Goal: Task Accomplishment & Management: Complete application form

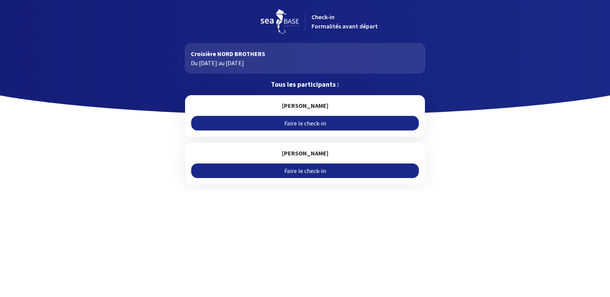
click at [308, 121] on link "Faire le check-in" at bounding box center [304, 123] width 227 height 15
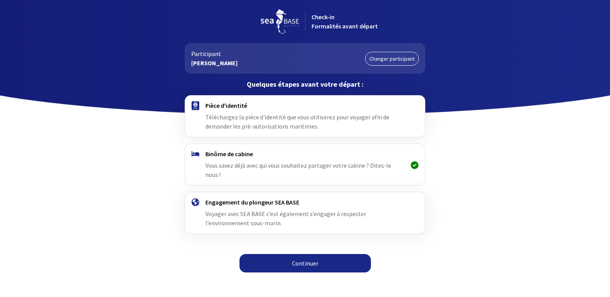
click at [327, 254] on link "Continuer" at bounding box center [305, 263] width 131 height 18
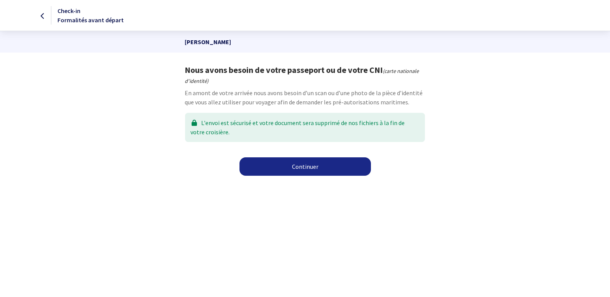
click at [307, 162] on link "Continuer" at bounding box center [305, 166] width 131 height 18
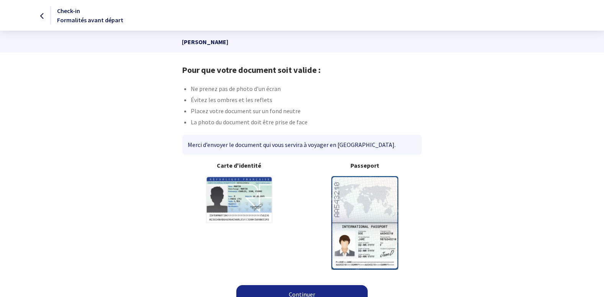
click at [347, 202] on img at bounding box center [365, 222] width 67 height 93
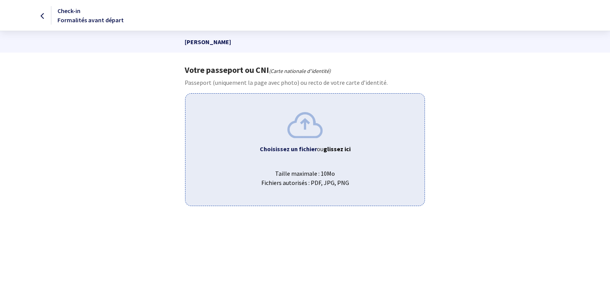
click at [294, 148] on b "Choisissez un fichier" at bounding box center [288, 149] width 57 height 8
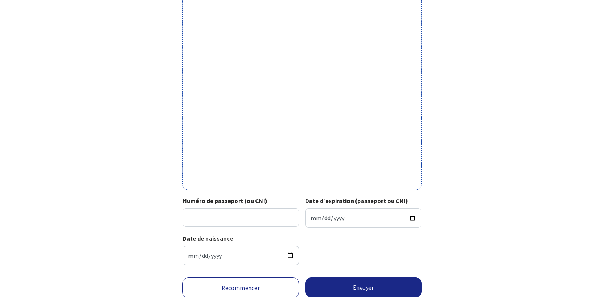
scroll to position [221, 0]
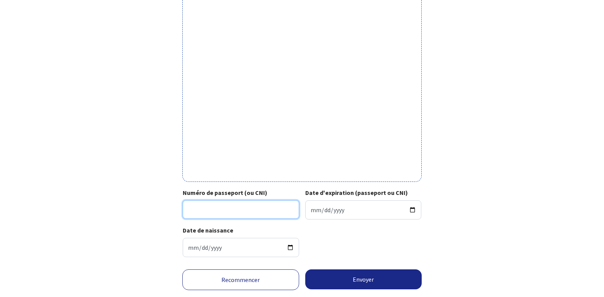
click at [200, 211] on input "Numéro de passeport (ou CNI)" at bounding box center [241, 209] width 117 height 18
click at [207, 210] on input "22HA" at bounding box center [241, 209] width 117 height 18
type input "22HA43621"
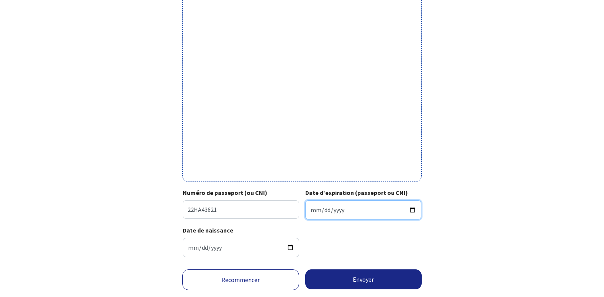
click at [325, 210] on input "Date d'expiration (passeport ou CNI)" at bounding box center [363, 209] width 117 height 19
click at [312, 212] on input "Date d'expiration (passeport ou CNI)" at bounding box center [363, 209] width 117 height 19
type input "2032-06-29"
click at [482, 256] on div "Votre passeport ou CNI Passeport (uniquement la page avec photo) ou recto de vo…" at bounding box center [302, 53] width 433 height 419
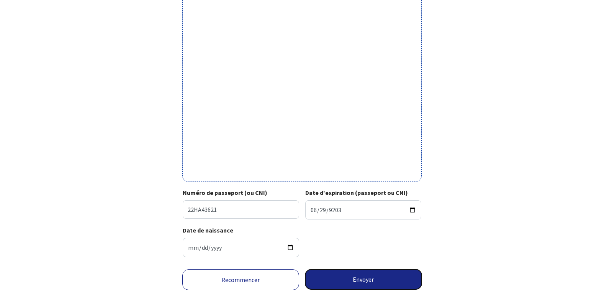
click at [354, 279] on button "Envoyer" at bounding box center [363, 279] width 117 height 20
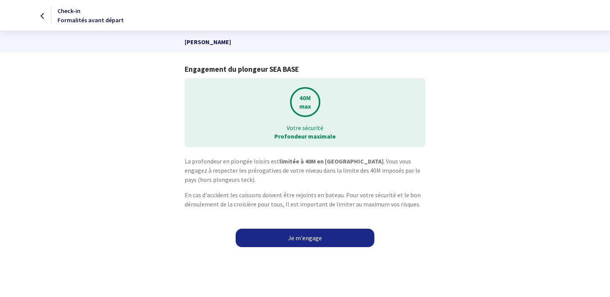
click at [298, 232] on link "Je m'engage" at bounding box center [305, 237] width 139 height 18
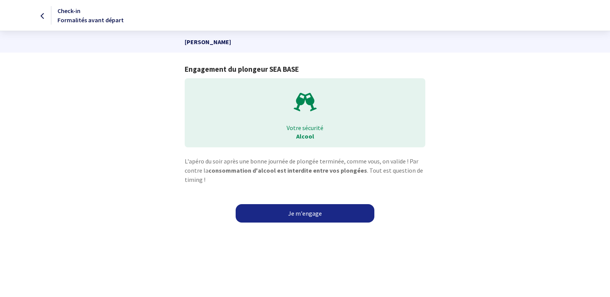
click at [310, 212] on link "Je m'engage" at bounding box center [305, 213] width 139 height 18
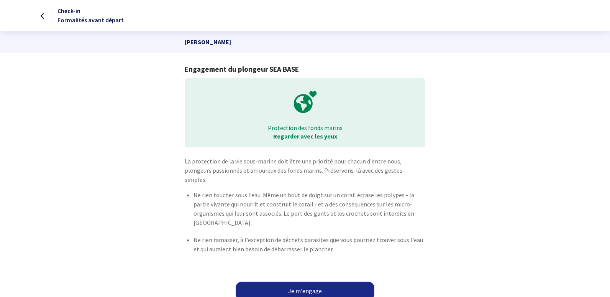
click at [309, 286] on link "Je m'engage" at bounding box center [305, 290] width 139 height 18
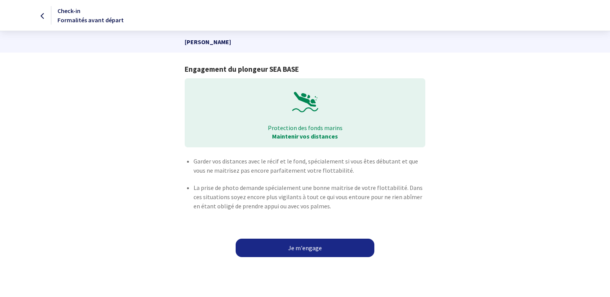
click at [297, 250] on link "Je m'engage" at bounding box center [305, 247] width 139 height 18
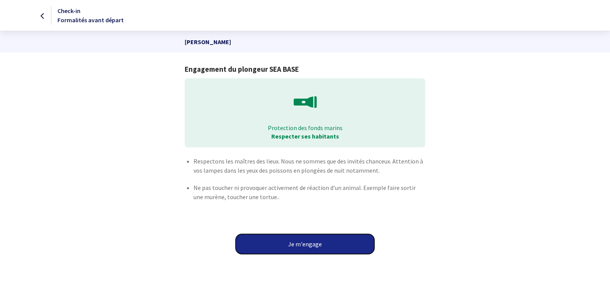
click at [305, 248] on button "Je m'engage" at bounding box center [305, 244] width 139 height 20
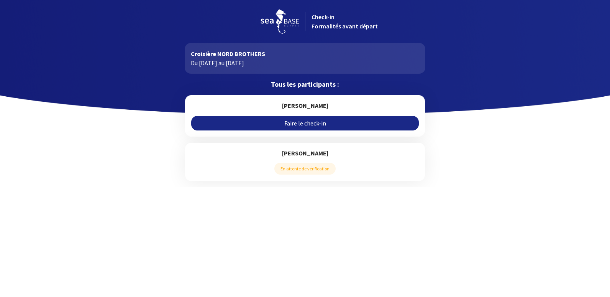
click at [305, 121] on link "Faire le check-in" at bounding box center [304, 123] width 227 height 15
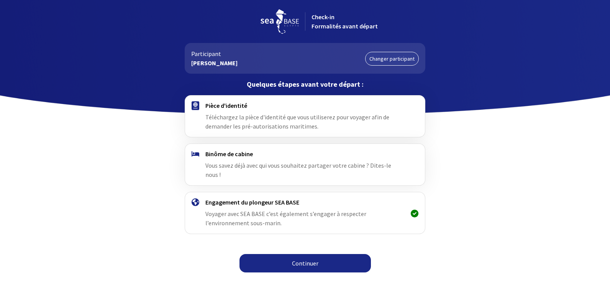
click at [312, 254] on link "Continuer" at bounding box center [305, 263] width 131 height 18
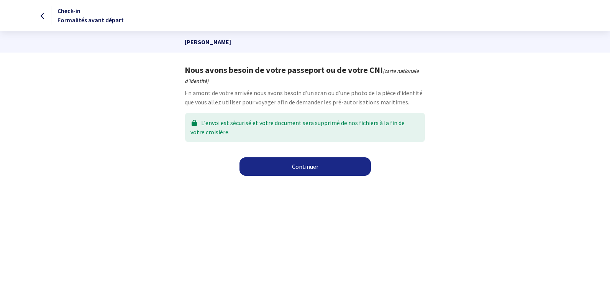
click at [296, 164] on link "Continuer" at bounding box center [305, 166] width 131 height 18
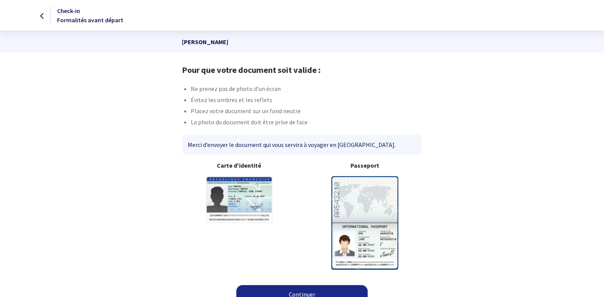
click at [368, 219] on img at bounding box center [365, 222] width 67 height 93
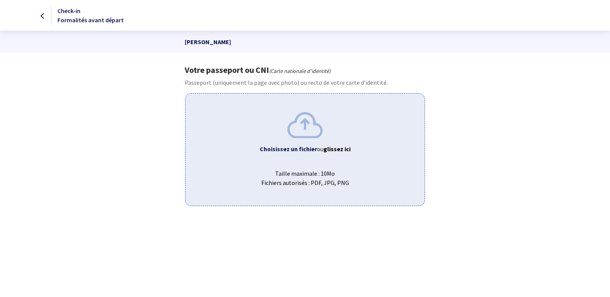
click at [293, 147] on b "Choisissez un fichier" at bounding box center [288, 149] width 57 height 8
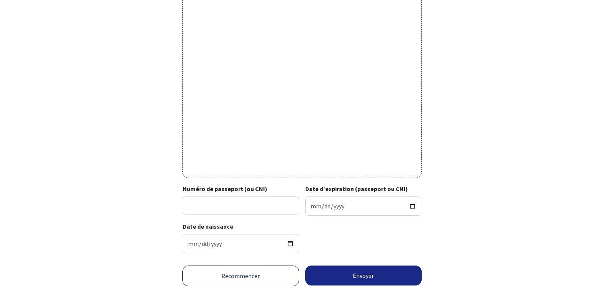
scroll to position [242, 0]
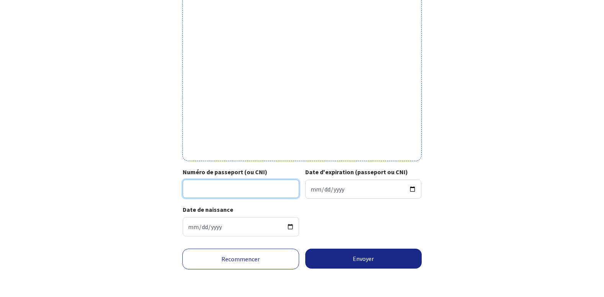
click at [196, 190] on input "Numéro de passeport (ou CNI)" at bounding box center [241, 188] width 117 height 18
type input "22FI18121"
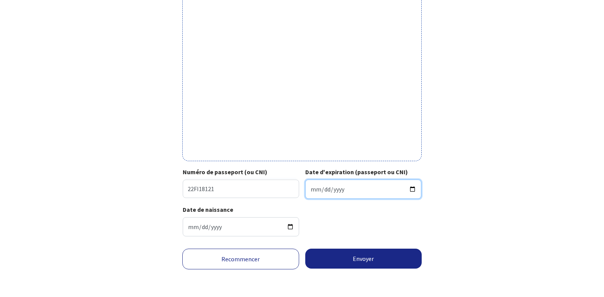
click at [314, 190] on input "Date d'expiration (passeport ou CNI)" at bounding box center [363, 188] width 117 height 19
type input "2032-09-13"
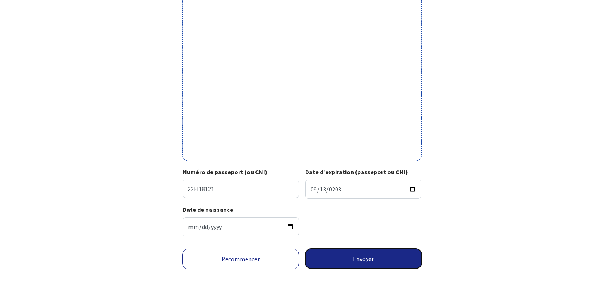
click at [366, 258] on button "Envoyer" at bounding box center [363, 258] width 117 height 20
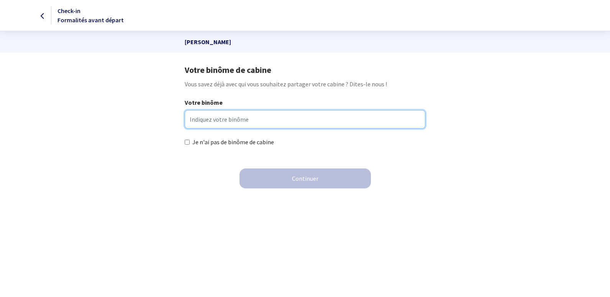
click at [213, 122] on input "Votre binôme" at bounding box center [305, 119] width 240 height 18
click at [209, 119] on input "Votre binôme" at bounding box center [305, 119] width 240 height 18
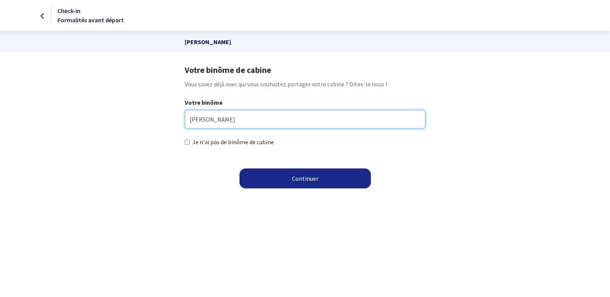
click at [210, 119] on input "CORINE AUDIBERT" at bounding box center [305, 119] width 240 height 18
type input "CORINE AUDIBERT"
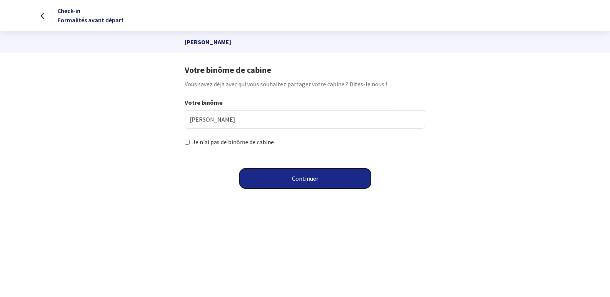
click at [325, 176] on button "Continuer" at bounding box center [305, 178] width 131 height 20
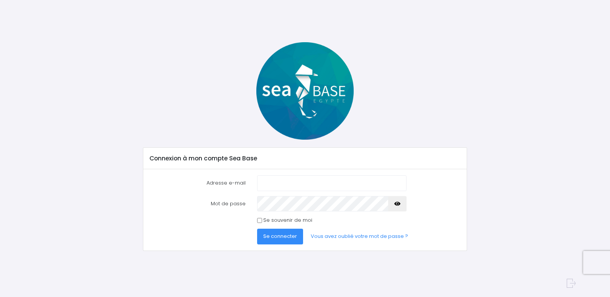
type input "familyfun1@hotmail.com"
click at [397, 204] on icon "button" at bounding box center [397, 204] width 6 height 0
click at [270, 236] on span "Se connecter" at bounding box center [280, 235] width 34 height 7
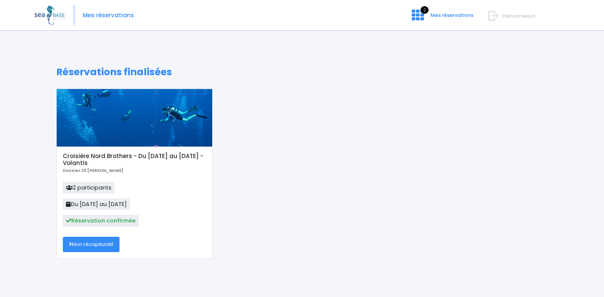
click at [107, 245] on link "Mon récapitulatif" at bounding box center [91, 243] width 57 height 15
